Goal: Navigation & Orientation: Find specific page/section

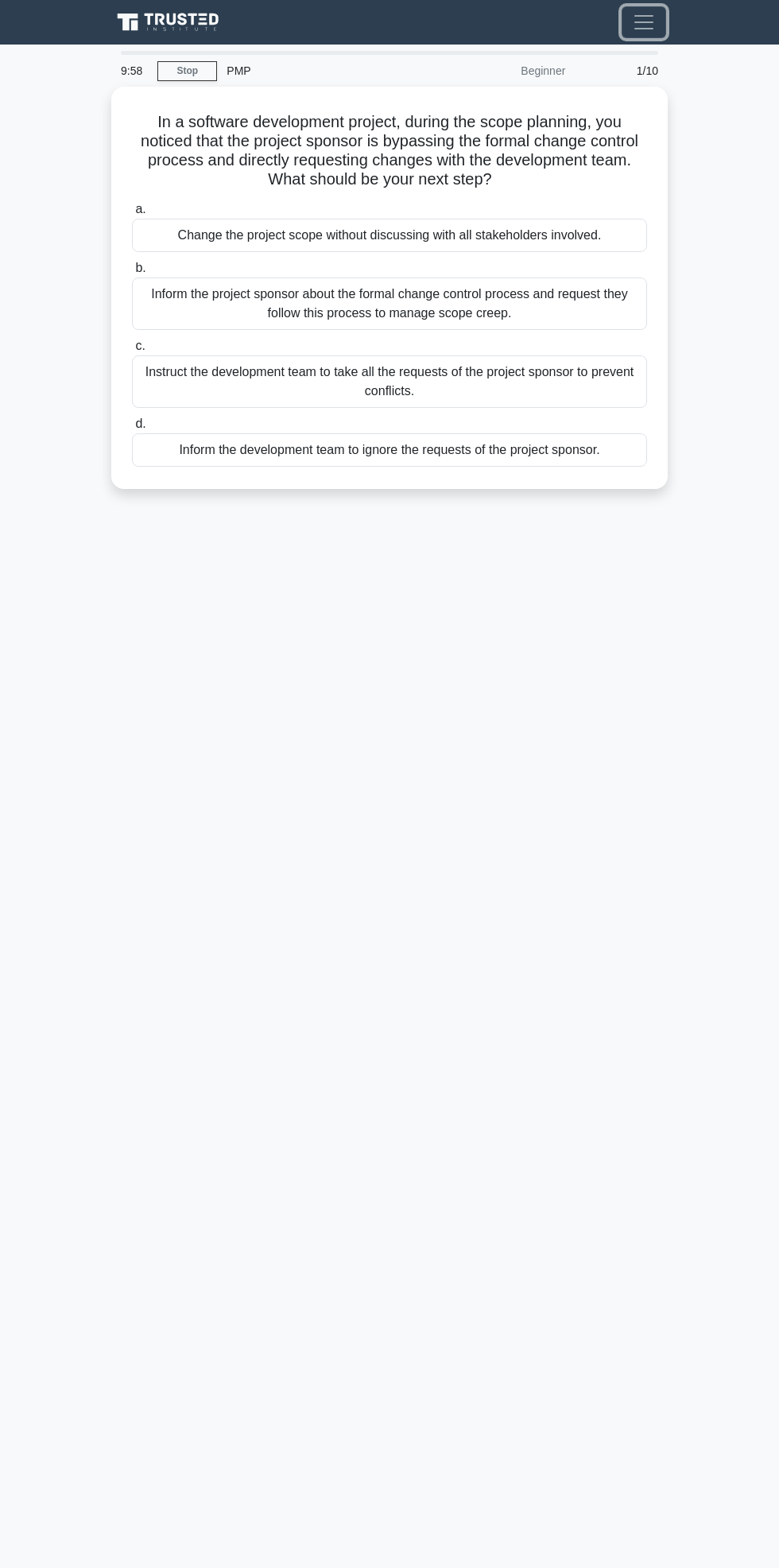
click at [652, 32] on span "Toggle navigation" at bounding box center [644, 22] width 24 height 24
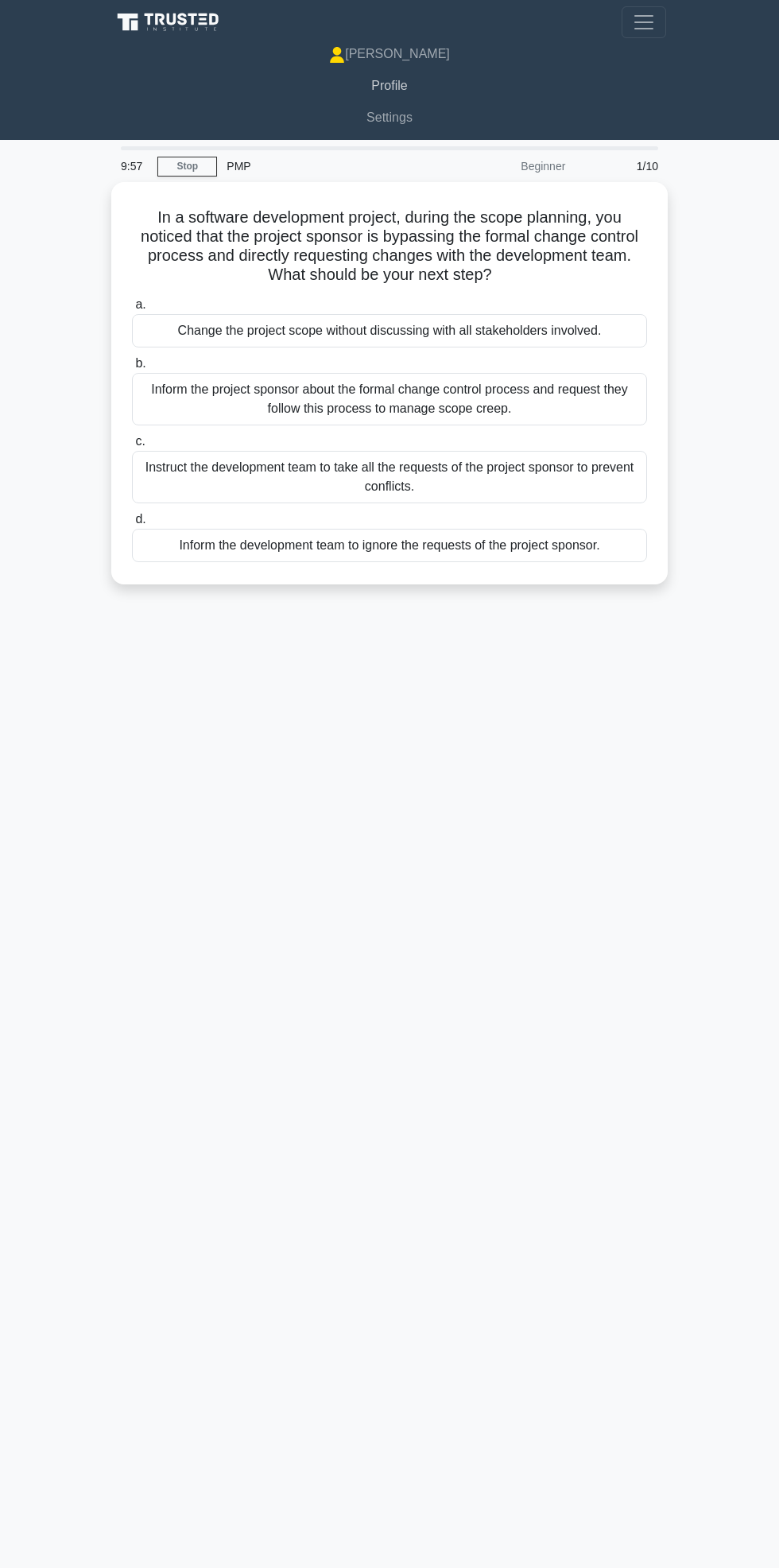
click at [437, 92] on link "Profile" at bounding box center [389, 85] width 554 height 32
click at [417, 68] on link "[PERSON_NAME]" at bounding box center [389, 54] width 554 height 32
click at [414, 46] on link "[PERSON_NAME]" at bounding box center [389, 54] width 554 height 32
click at [658, 25] on button "Toggle navigation" at bounding box center [644, 22] width 45 height 32
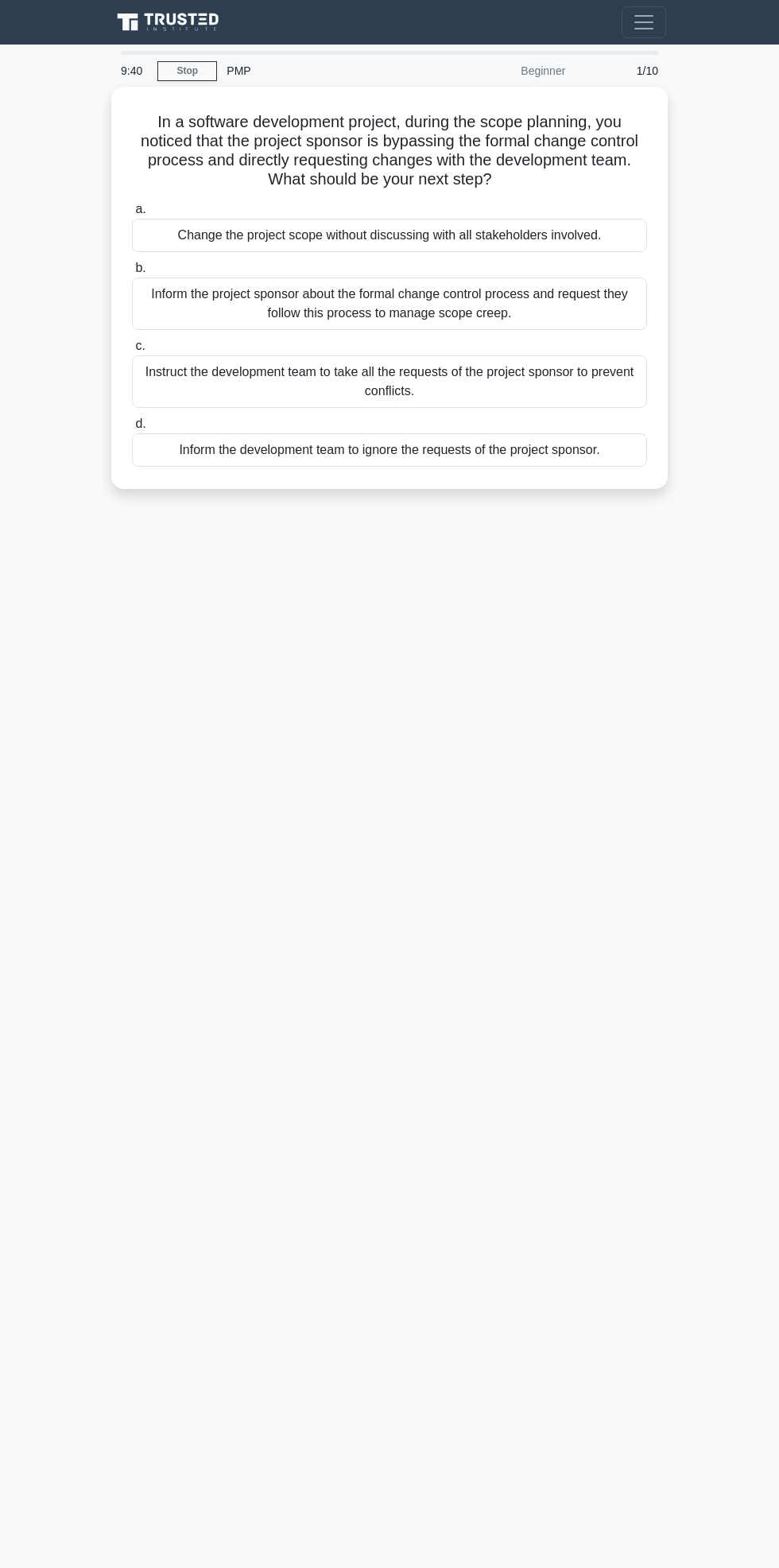
click at [651, 61] on div "1/10" at bounding box center [621, 70] width 93 height 32
click at [656, 37] on button "Toggle navigation" at bounding box center [644, 22] width 45 height 32
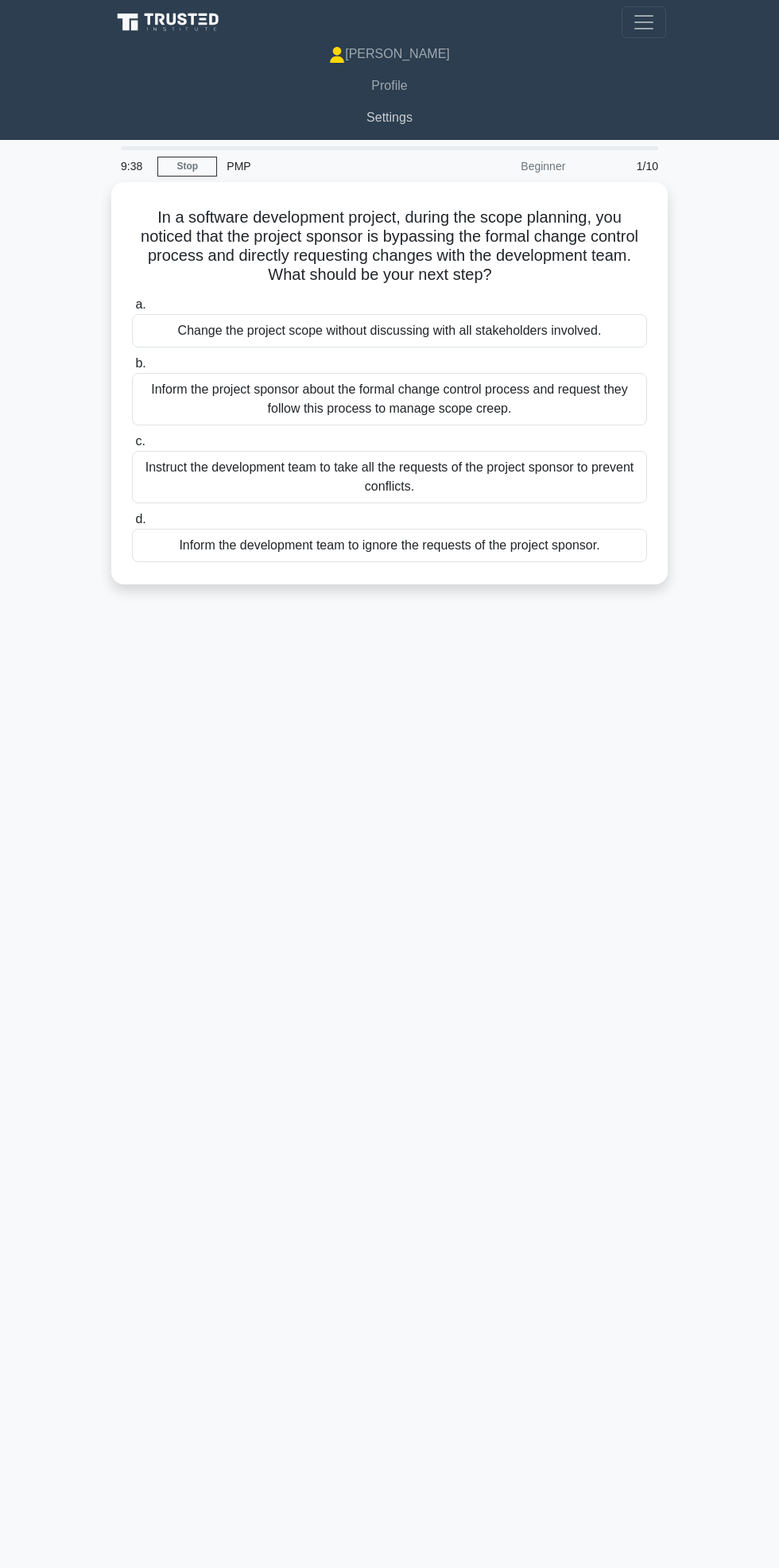
click at [414, 130] on link "Settings" at bounding box center [389, 117] width 554 height 32
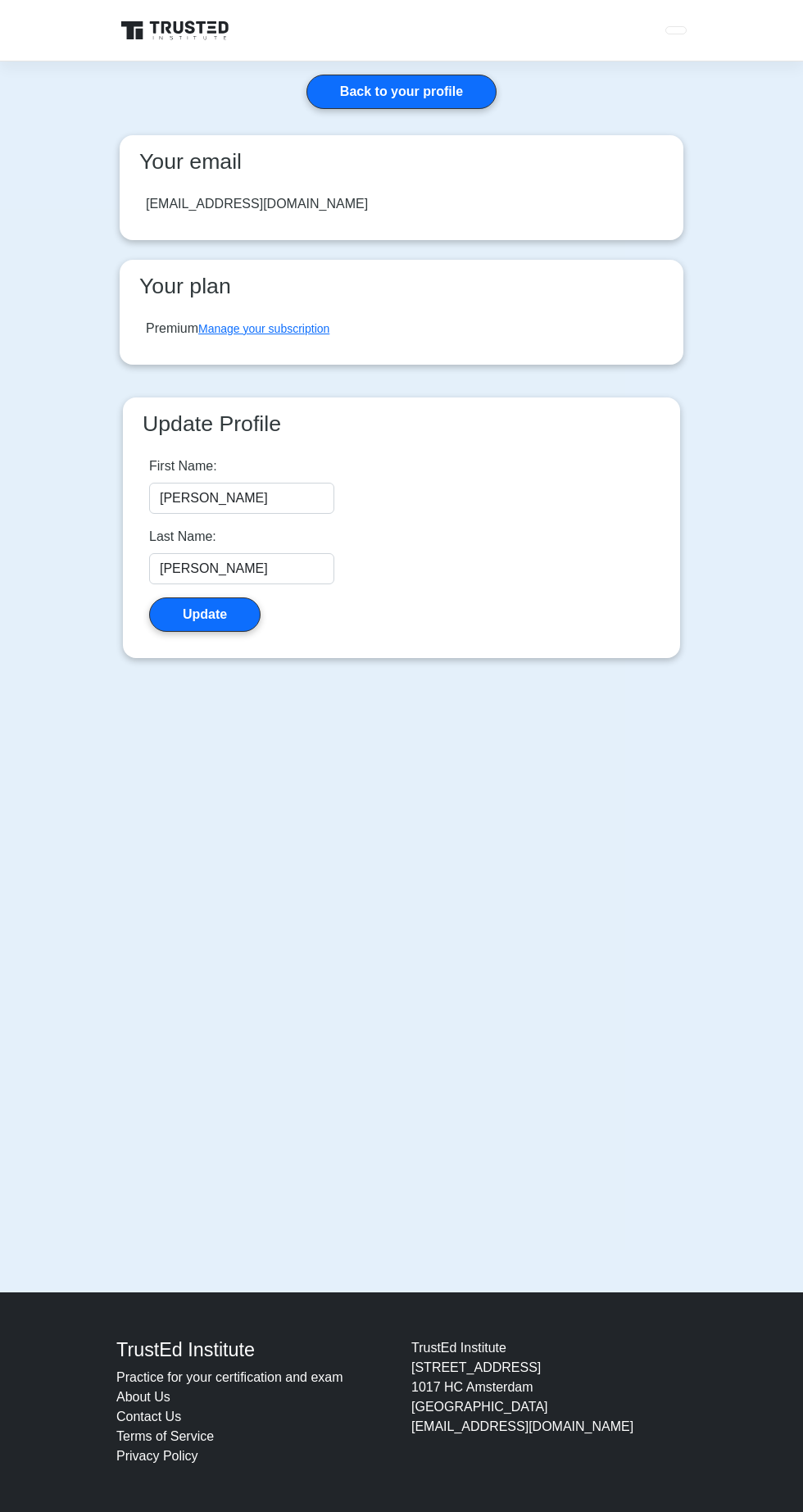
click at [436, 99] on link "Back to your profile" at bounding box center [401, 92] width 190 height 35
